Goal: Find specific page/section: Find specific page/section

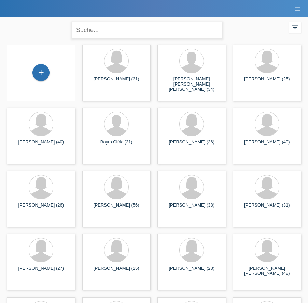
click at [129, 29] on input "text" at bounding box center [147, 30] width 150 height 16
type input "isabel"
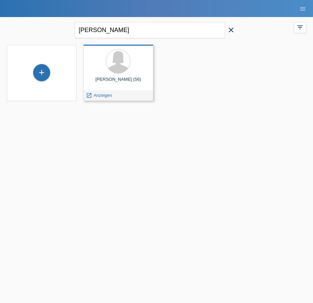
click at [116, 86] on div "Isabel Grütter (56)" at bounding box center [118, 82] width 59 height 11
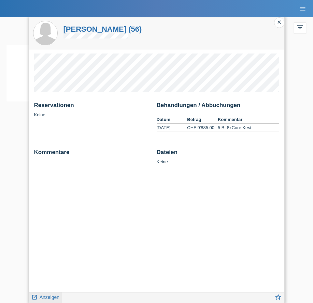
click at [44, 297] on span "Anzeigen" at bounding box center [50, 297] width 20 height 5
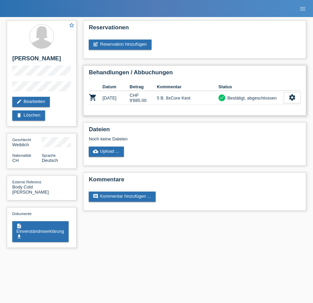
click at [240, 99] on div "Bestätigt, abgeschlossen" at bounding box center [250, 97] width 51 height 7
drag, startPoint x: 86, startPoint y: 2, endPoint x: 83, endPoint y: 6, distance: 4.6
click at [130, 5] on nav "MF Health Kund*innen Behandlungen / Abbuchungen E-Mail Support Isabel Grütter c…" at bounding box center [156, 8] width 313 height 17
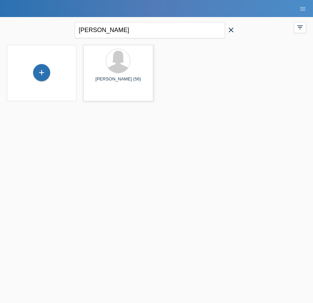
drag, startPoint x: 231, startPoint y: 29, endPoint x: 207, endPoint y: 29, distance: 24.2
click at [231, 29] on icon "close" at bounding box center [231, 30] width 8 height 8
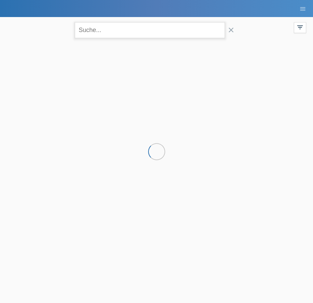
click at [207, 29] on input "text" at bounding box center [150, 30] width 150 height 16
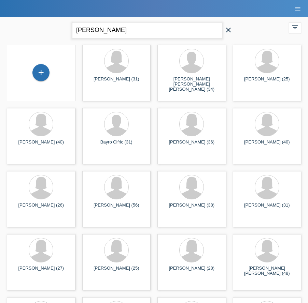
type input "vera silva"
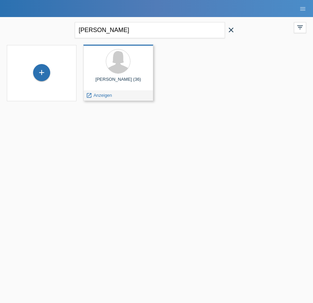
click at [131, 70] on div at bounding box center [118, 62] width 59 height 26
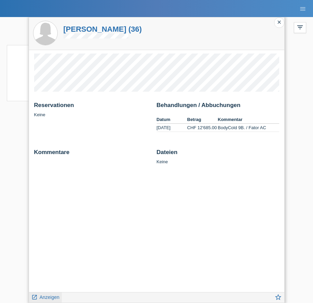
click at [52, 298] on span "Anzeigen" at bounding box center [50, 297] width 20 height 5
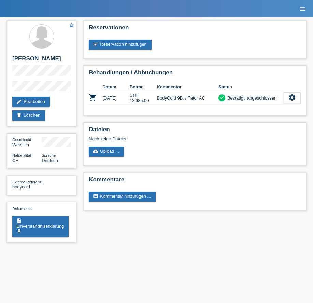
click at [306, 9] on link "menu" at bounding box center [303, 8] width 14 height 4
